Goal: Task Accomplishment & Management: Manage account settings

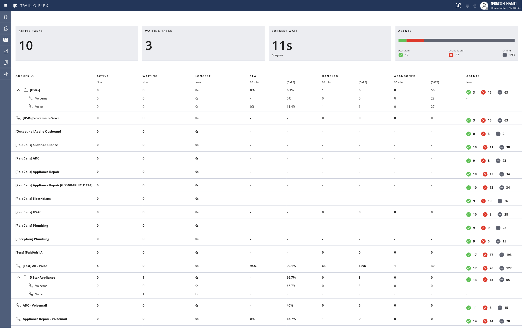
click at [287, 12] on div "Active tasks 10 Waiting tasks 3 Longest wait 11s Everyone Agents Available 17 U…" at bounding box center [266, 169] width 511 height 317
click at [1, 54] on div at bounding box center [5, 51] width 11 height 6
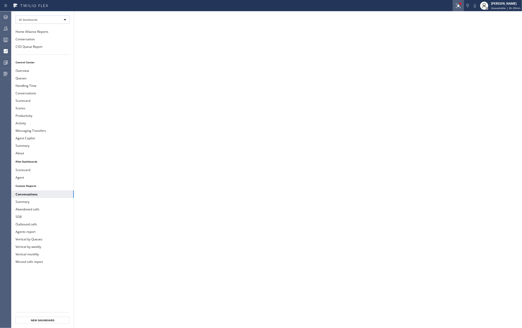
click at [460, 2] on button at bounding box center [458, 5] width 11 height 11
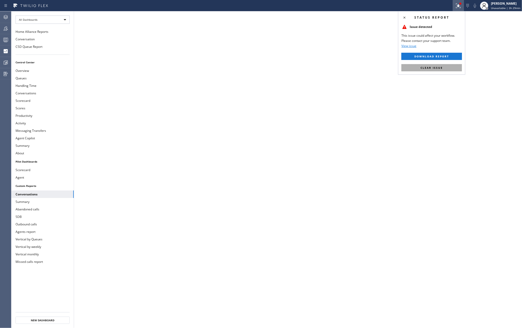
click at [432, 65] on button "Clear issue" at bounding box center [431, 67] width 61 height 7
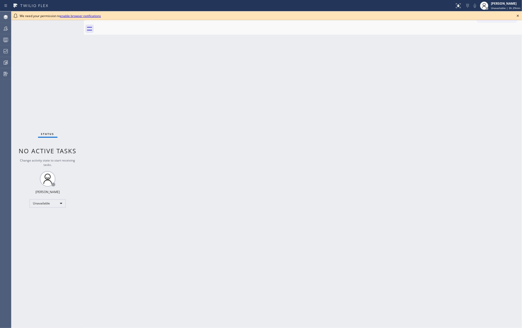
click at [518, 13] on icon at bounding box center [518, 16] width 6 height 6
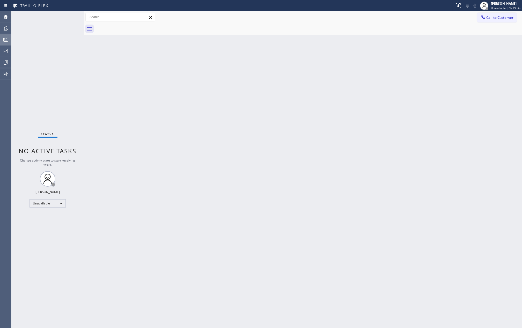
click at [3, 37] on icon at bounding box center [6, 40] width 6 height 6
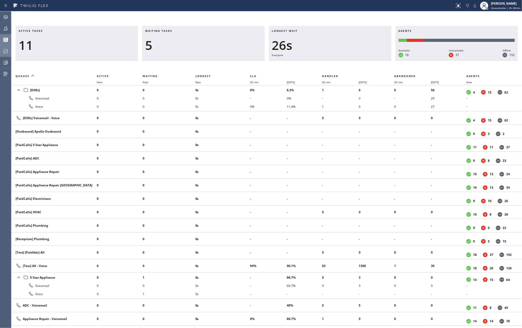
click at [3, 49] on icon at bounding box center [6, 51] width 6 height 6
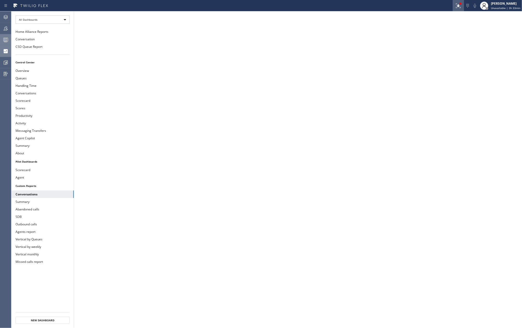
click at [456, 2] on button at bounding box center [458, 5] width 11 height 11
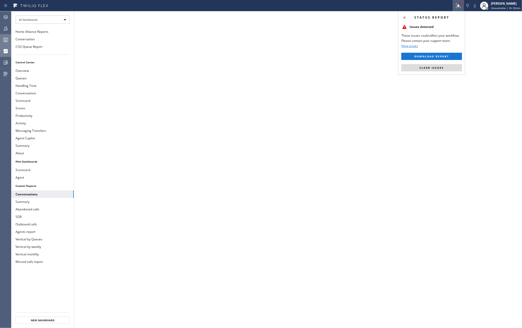
click at [433, 66] on button "Clear issues" at bounding box center [431, 67] width 61 height 7
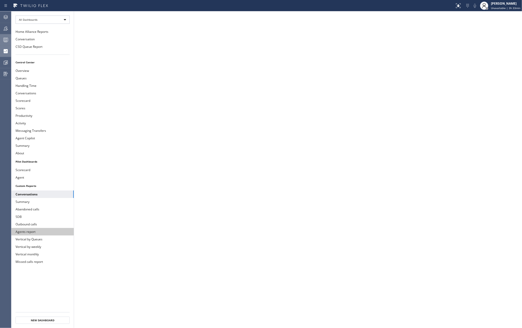
click at [27, 233] on button "Agents report" at bounding box center [42, 232] width 62 height 8
click at [4, 42] on icon at bounding box center [6, 40] width 6 height 6
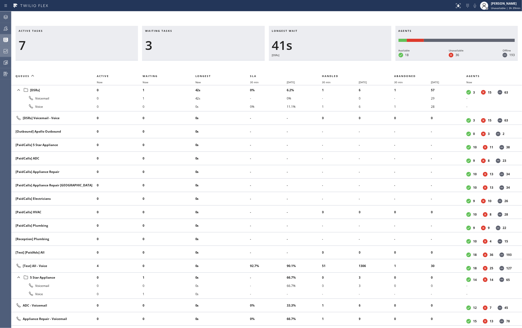
click at [308, 18] on div "Active tasks 7 Waiting tasks 3 Longest wait 41s [DSRs] Agents Available 18 Unav…" at bounding box center [266, 169] width 511 height 317
click at [199, 80] on span "Now" at bounding box center [198, 82] width 6 height 4
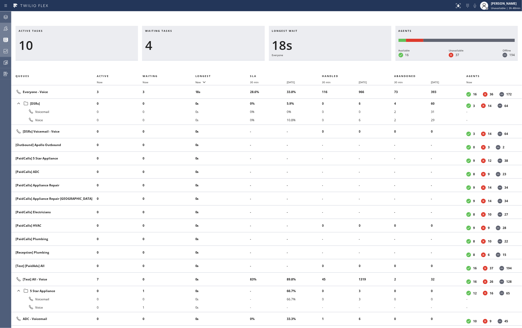
click at [5, 25] on div at bounding box center [5, 28] width 11 height 10
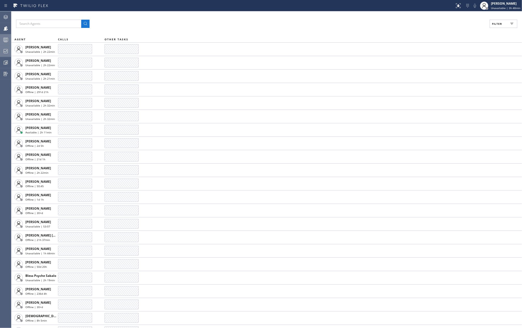
click at [493, 23] on span "Filter" at bounding box center [497, 24] width 10 height 4
click at [463, 61] on label "Available" at bounding box center [484, 61] width 68 height 4
click at [450, 61] on input "Available" at bounding box center [447, 61] width 6 height 6
checkbox input "true"
click at [459, 79] on label "Break" at bounding box center [484, 78] width 68 height 4
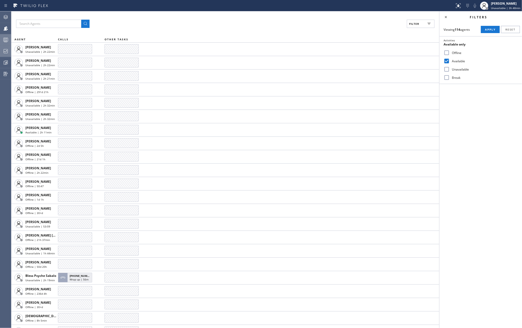
click at [450, 79] on input "Break" at bounding box center [447, 78] width 6 height 6
checkbox input "true"
click at [489, 28] on span "Apply" at bounding box center [490, 30] width 11 height 4
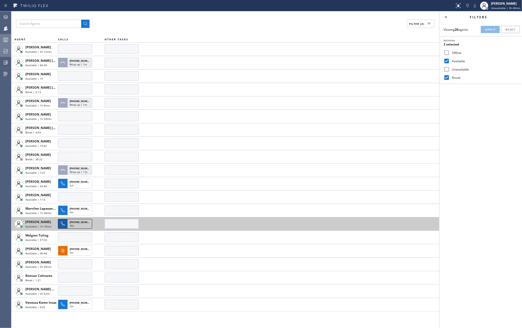
click at [77, 225] on div "35s" at bounding box center [80, 226] width 20 height 5
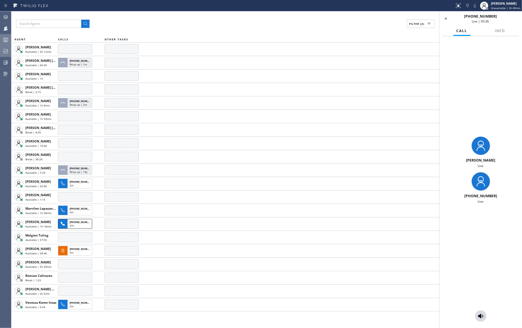
drag, startPoint x: 480, startPoint y: 315, endPoint x: 472, endPoint y: 292, distance: 24.7
click at [479, 306] on div "Megan Rose Paluca Live +18182993282 Live" at bounding box center [480, 182] width 83 height 292
click at [481, 315] on icon at bounding box center [480, 316] width 5 height 5
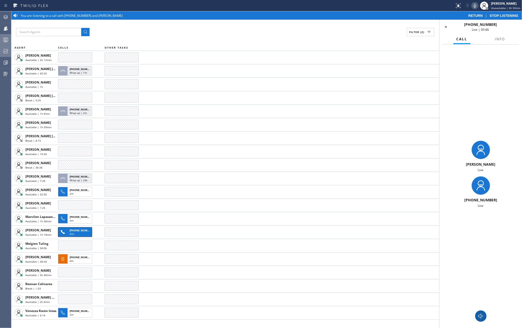
click at [476, 5] on icon at bounding box center [475, 6] width 3 height 4
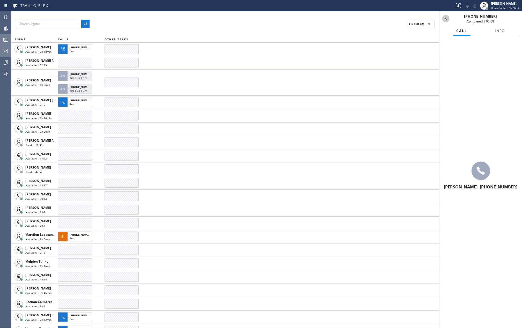
click at [445, 19] on icon at bounding box center [446, 19] width 6 height 6
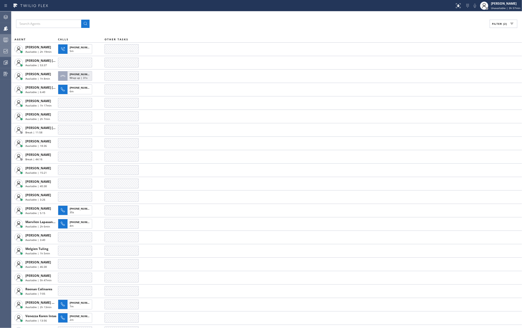
click at [179, 29] on div "Filter (2) AGENT CALLS OTHER TASKS Amir Asamov Available | 2h 19min +1408218331…" at bounding box center [266, 169] width 511 height 317
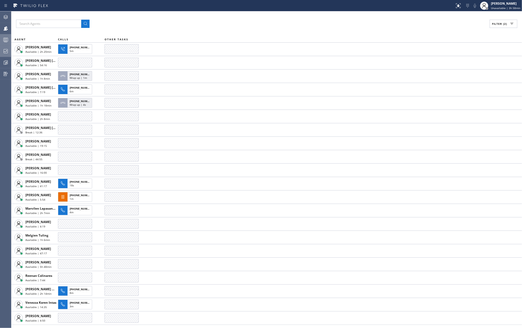
drag, startPoint x: 199, startPoint y: 24, endPoint x: 205, endPoint y: 25, distance: 6.3
click at [199, 24] on div "Filter (2)" at bounding box center [266, 24] width 501 height 8
click at [458, 7] on icon at bounding box center [458, 5] width 5 height 5
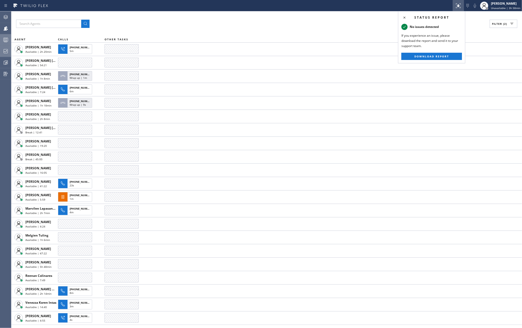
click at [474, 23] on div "Filter (2)" at bounding box center [266, 24] width 501 height 8
click at [381, 24] on div "Filter (2)" at bounding box center [266, 24] width 501 height 8
click at [202, 26] on div "Filter (2)" at bounding box center [266, 24] width 501 height 8
click at [460, 4] on icon at bounding box center [458, 6] width 6 height 6
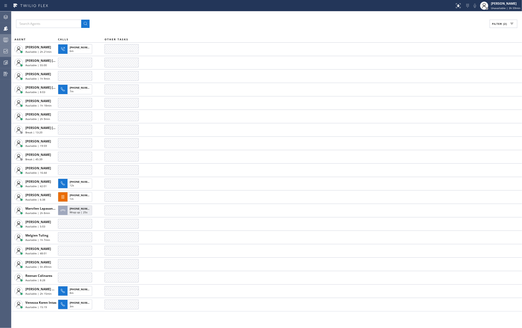
click at [160, 35] on div "Filter (2) AGENT CALLS OTHER TASKS Amir Asamov Available | 2h 21min +1408218331…" at bounding box center [266, 169] width 511 height 317
click at [4, 54] on div at bounding box center [5, 51] width 11 height 10
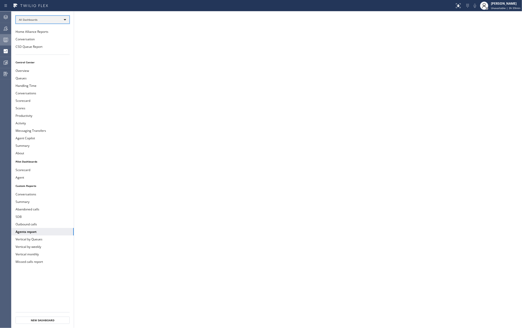
click at [40, 21] on div "All Dashboards" at bounding box center [43, 20] width 54 height 8
click at [38, 55] on li "Custom Reports" at bounding box center [42, 53] width 53 height 6
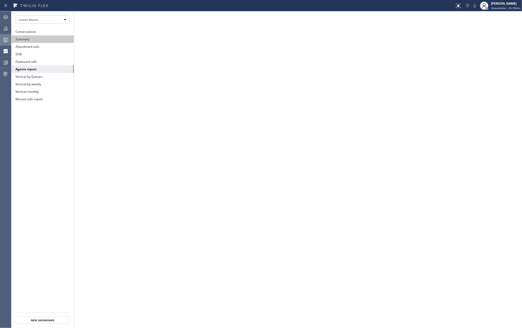
click at [41, 38] on button "Summary" at bounding box center [42, 39] width 62 height 8
click at [3, 39] on icon at bounding box center [6, 40] width 6 height 6
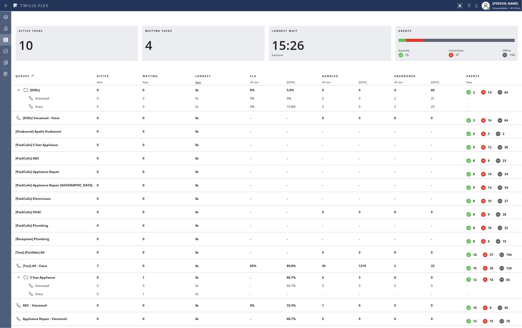
click at [202, 81] on span "Now" at bounding box center [201, 82] width 12 height 4
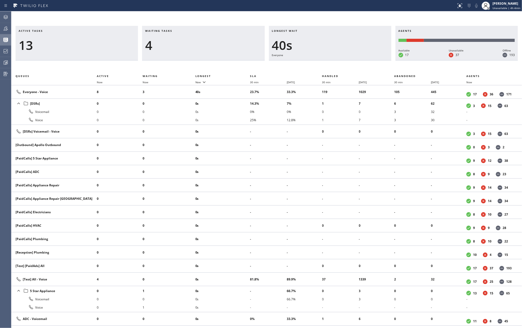
click at [214, 21] on div "Active tasks 13 Waiting tasks 4 Longest wait 40s Everyone Agents Available 17 U…" at bounding box center [266, 169] width 511 height 317
click at [234, 22] on div "Active tasks 15 Waiting tasks 2 Longest wait 7s Everyone Agents Available 17 Un…" at bounding box center [266, 169] width 511 height 317
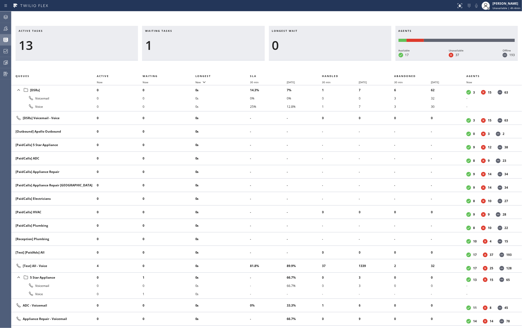
click at [234, 22] on div "Active tasks 13 Waiting tasks 1 Longest wait 0 Agents Available 17 Unavailable …" at bounding box center [266, 169] width 511 height 317
click at [251, 18] on div "Active tasks 13 Waiting tasks 1 Longest wait 0 Agents Available 17 Unavailable …" at bounding box center [266, 169] width 511 height 317
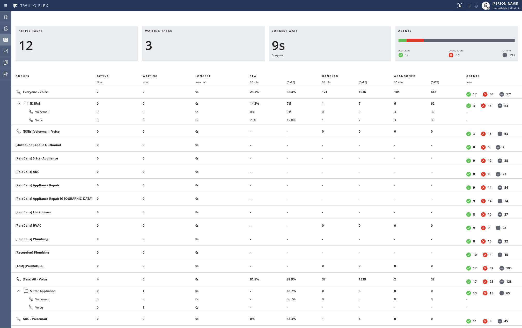
click at [205, 18] on div "Active tasks 12 Waiting tasks 3 Longest wait 9s Everyone Agents Available 17 Un…" at bounding box center [266, 169] width 511 height 317
click at [205, 18] on div "Active tasks 13 Waiting tasks 2 Longest wait 9s Everyone Agents Available 17 Un…" at bounding box center [266, 169] width 511 height 317
click at [269, 22] on div "Active tasks 13 Waiting tasks 2 Longest wait 11s Everyone Agents Available 17 U…" at bounding box center [266, 169] width 511 height 317
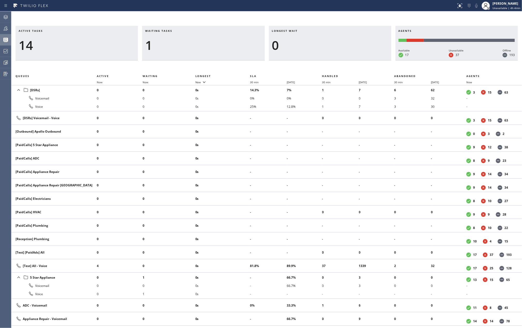
click at [266, 21] on div "Active tasks 14 Waiting tasks 1 Longest wait 0 Agents Available 17 Unavailable …" at bounding box center [266, 169] width 511 height 317
click at [266, 21] on div "Active tasks 13 Waiting tasks 1 Longest wait 0 Agents Available 17 Unavailable …" at bounding box center [266, 169] width 511 height 317
click at [265, 27] on div "Active tasks 13 Waiting tasks 1 Longest wait 0 Agents Available 17 Unavailable …" at bounding box center [266, 43] width 511 height 35
click at [265, 39] on div "Active tasks 13 Waiting tasks 1 Longest wait 0 Agents Available 17 Unavailable …" at bounding box center [266, 43] width 511 height 35
click at [265, 20] on div "Active tasks 13 Waiting tasks 1 Longest wait 0 Agents Available 17 Unavailable …" at bounding box center [266, 169] width 511 height 317
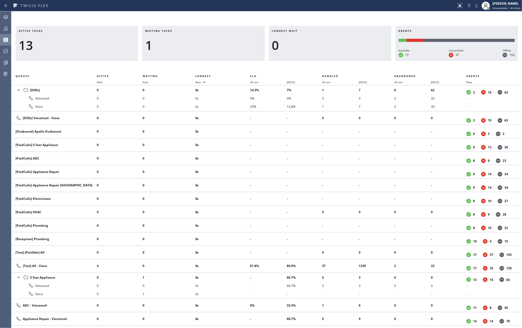
click at [264, 32] on div "Active tasks 13 Waiting tasks 1 Longest wait 0 Agents Available 17 Unavailable …" at bounding box center [266, 43] width 511 height 35
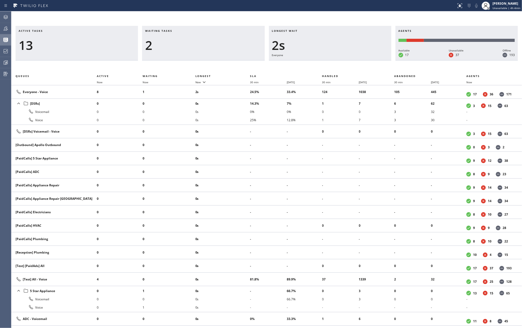
click at [265, 20] on div "Active tasks 13 Waiting tasks 2 Longest wait 2s Everyone Agents Available 17 Un…" at bounding box center [266, 169] width 511 height 317
click at [265, 20] on div "Active tasks 13 Waiting tasks 2 Longest wait 3s Everyone Agents Available 17 Un…" at bounding box center [266, 169] width 511 height 317
click at [265, 20] on div "Active tasks 12 Waiting tasks 4 Longest wait 8s Everyone Agents Available 17 Un…" at bounding box center [266, 169] width 511 height 317
click at [5, 63] on icon at bounding box center [6, 63] width 6 height 6
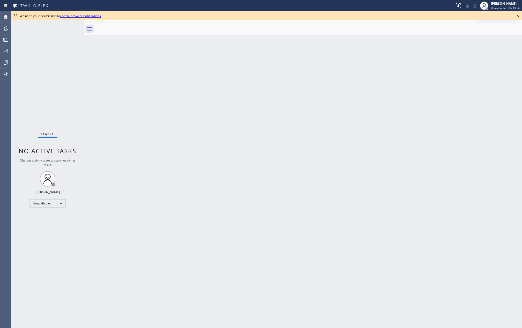
click at [519, 13] on icon at bounding box center [518, 16] width 6 height 6
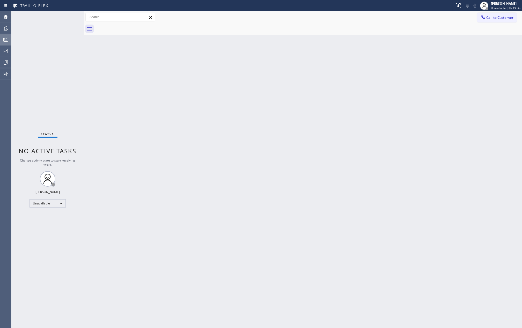
click at [1, 43] on div at bounding box center [5, 40] width 11 height 10
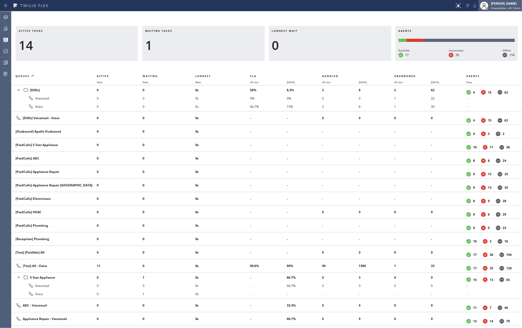
click at [502, 6] on span "Unavailable | 4h 14min" at bounding box center [506, 8] width 30 height 4
click at [486, 21] on button "Offline" at bounding box center [496, 20] width 52 height 7
click at [476, 22] on div "Active tasks 11 Waiting tasks 2 Longest wait 26s Everyone Agents Available 17 U…" at bounding box center [266, 169] width 511 height 317
click at [501, 5] on div "[PERSON_NAME]" at bounding box center [508, 3] width 26 height 4
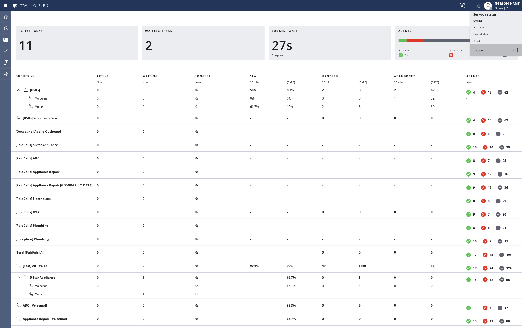
click at [480, 52] on span "Log out" at bounding box center [478, 50] width 11 height 4
